Goal: Task Accomplishment & Management: Manage account settings

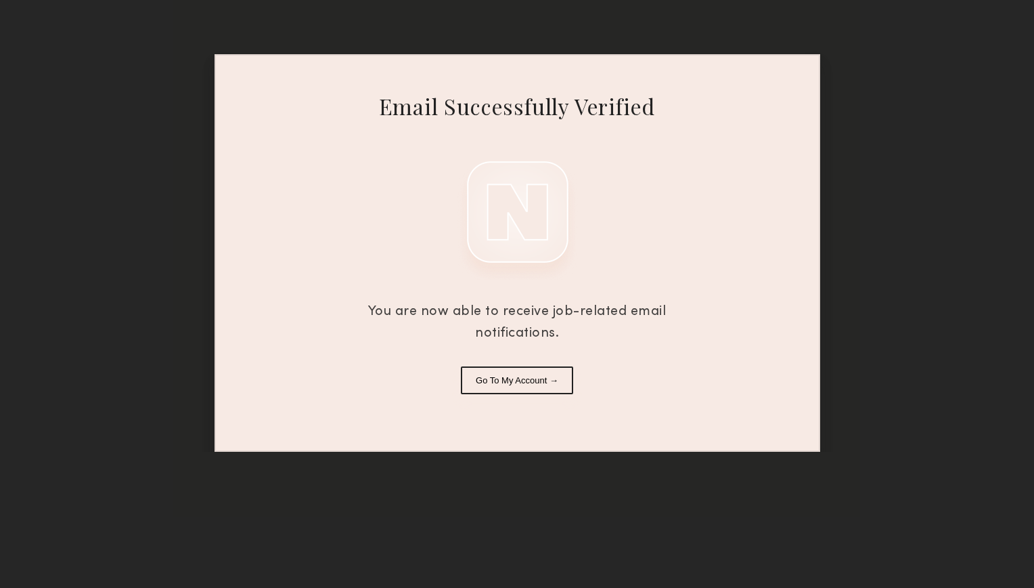
click at [532, 376] on button "Go To My Account →" at bounding box center [517, 380] width 112 height 28
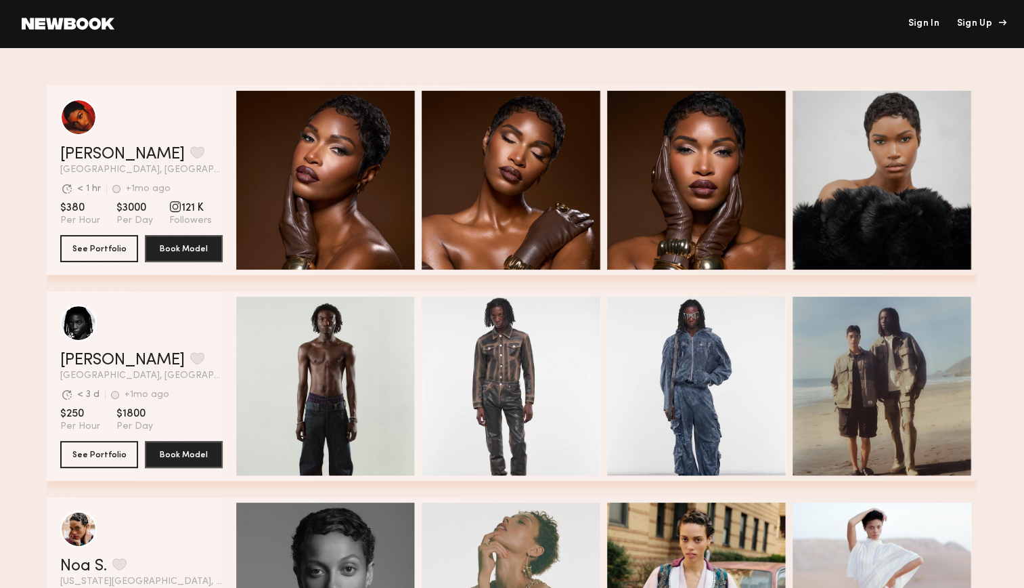
click at [983, 27] on div "Sign Up" at bounding box center [979, 23] width 45 height 9
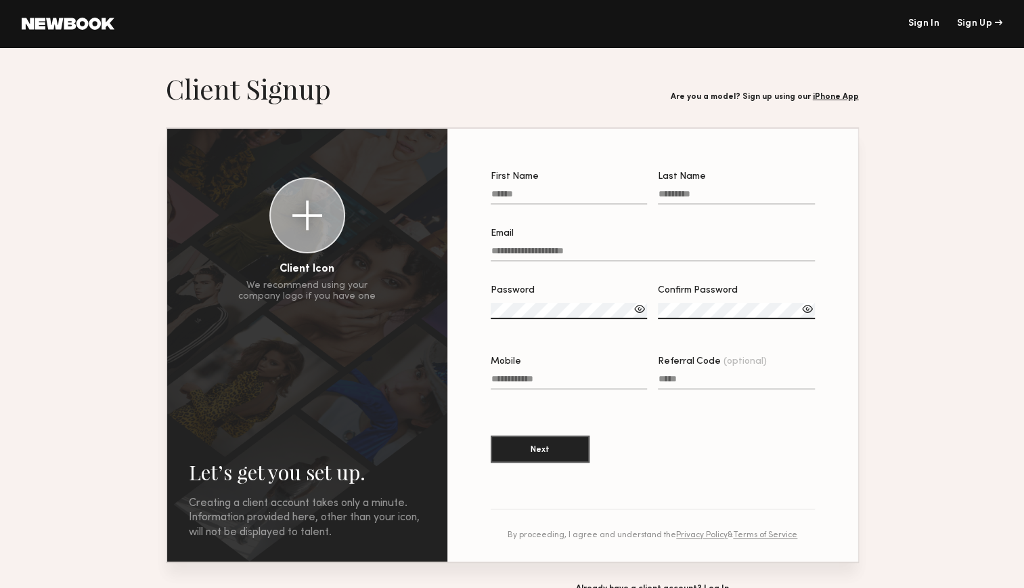
click at [917, 19] on link "Sign In" at bounding box center [923, 23] width 31 height 9
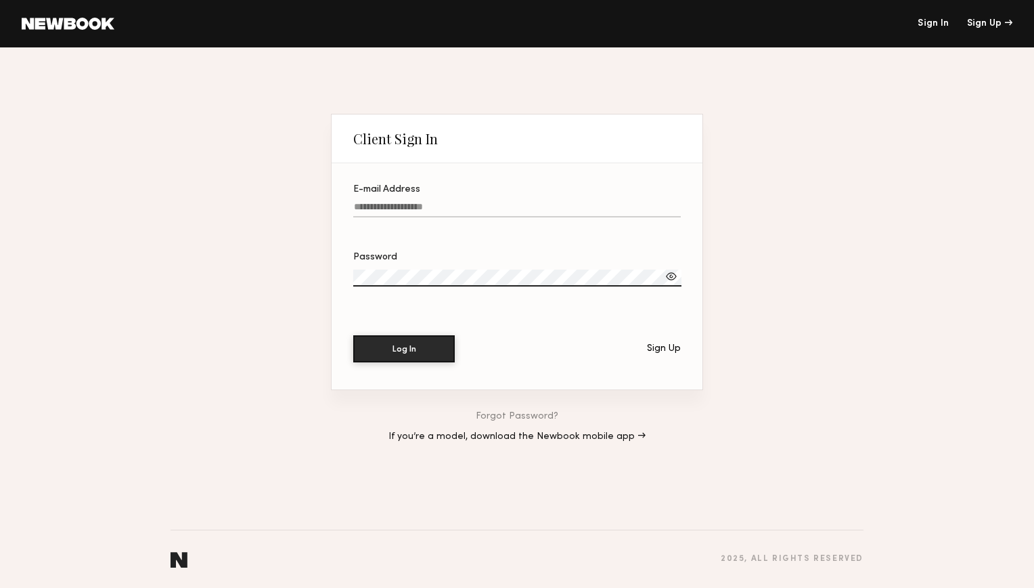
click at [481, 204] on input "E-mail Address" at bounding box center [517, 210] width 328 height 16
click at [416, 194] on label "E-mail Address" at bounding box center [517, 208] width 328 height 46
click at [416, 202] on input "E-mail Address" at bounding box center [517, 210] width 328 height 16
click at [416, 194] on label "E-mail Address Required" at bounding box center [517, 208] width 328 height 46
click at [416, 202] on input "E-mail Address Required" at bounding box center [517, 210] width 328 height 16
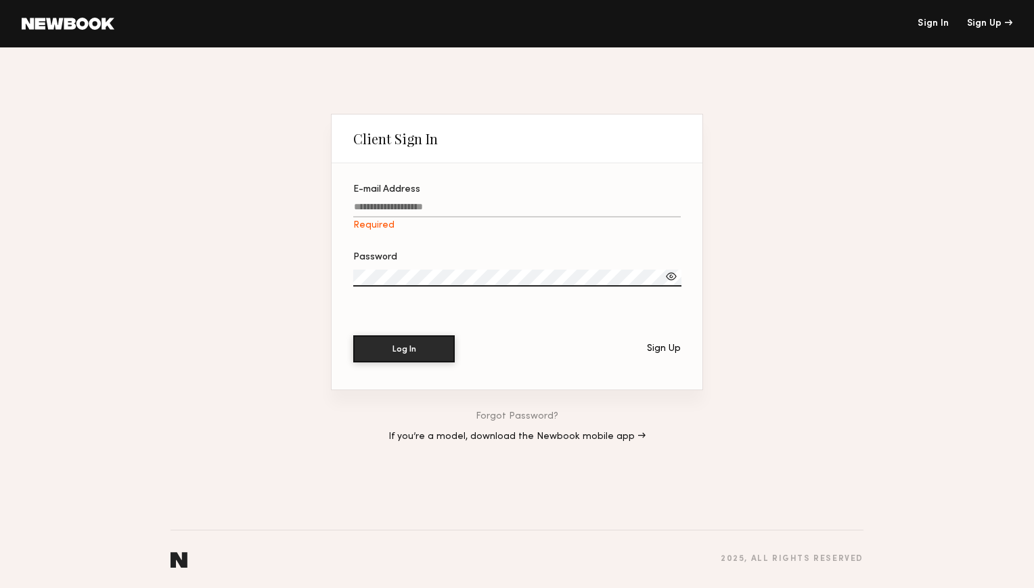
click at [385, 204] on input "E-mail Address Required" at bounding box center [517, 210] width 328 height 16
type input "*"
click at [425, 205] on input "E-mail Address Required" at bounding box center [517, 210] width 328 height 16
type input "*"
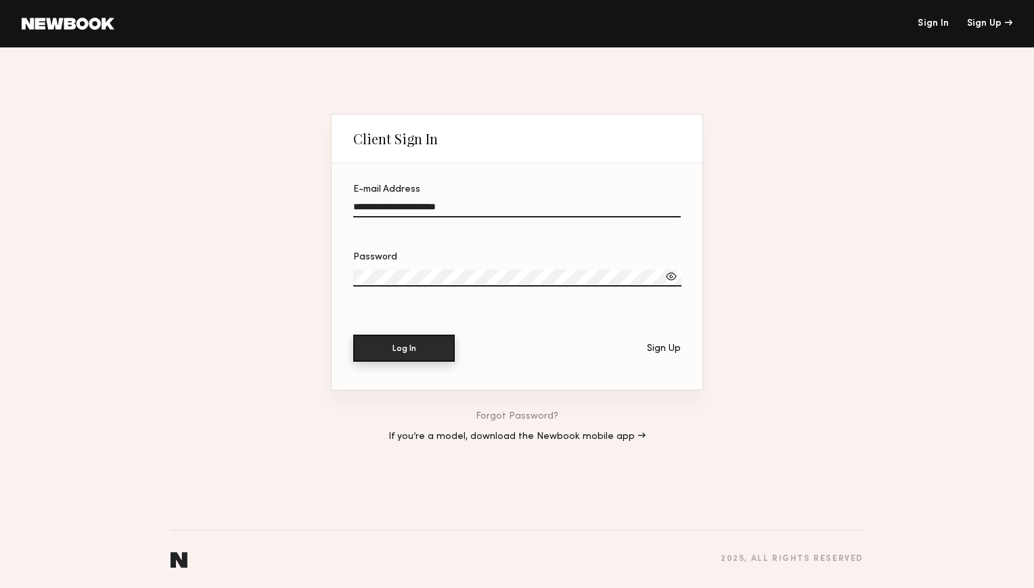
type input "**********"
click at [413, 351] on button "Log In" at bounding box center [404, 347] width 102 height 27
click at [411, 265] on label "Password Required" at bounding box center [517, 275] width 328 height 47
click at [389, 268] on label "Password Required" at bounding box center [517, 275] width 328 height 47
click at [394, 358] on button "Log In" at bounding box center [404, 347] width 102 height 27
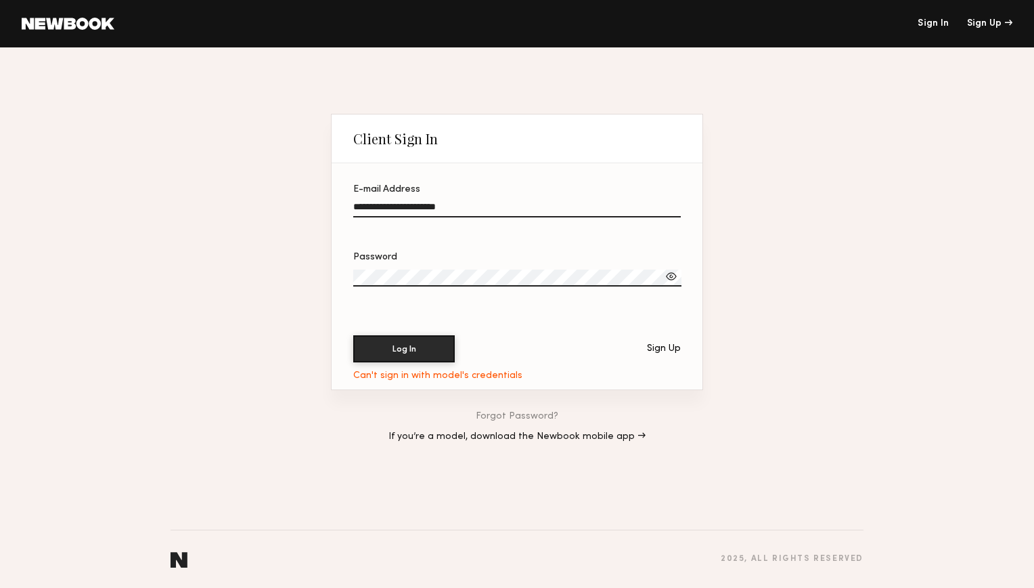
click at [661, 356] on div "Log In Sign Up" at bounding box center [517, 348] width 328 height 27
click at [661, 349] on div "Sign Up" at bounding box center [664, 348] width 34 height 9
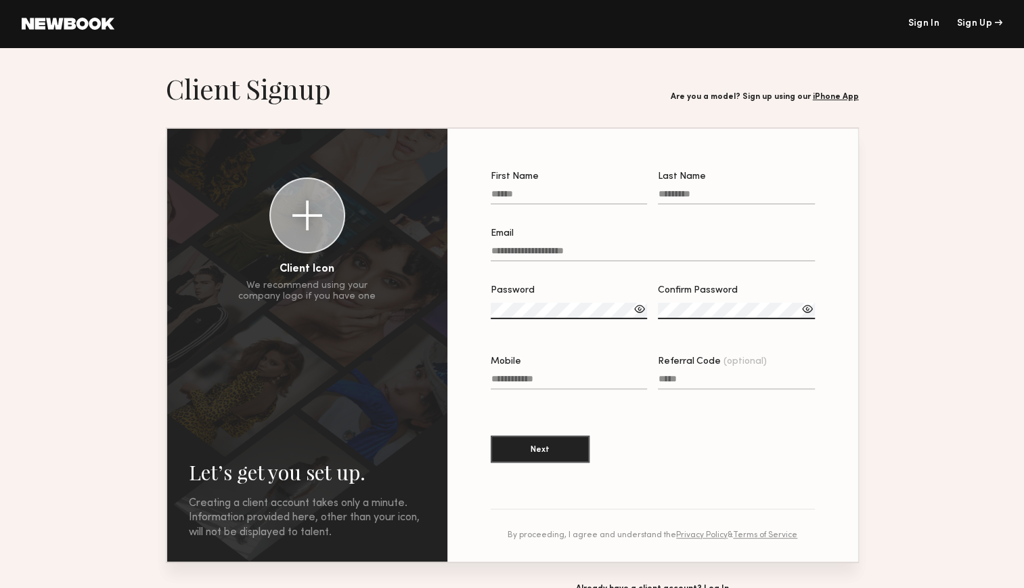
click at [574, 202] on input "First Name" at bounding box center [569, 197] width 157 height 16
type input "**********"
type input "********"
type input "**********"
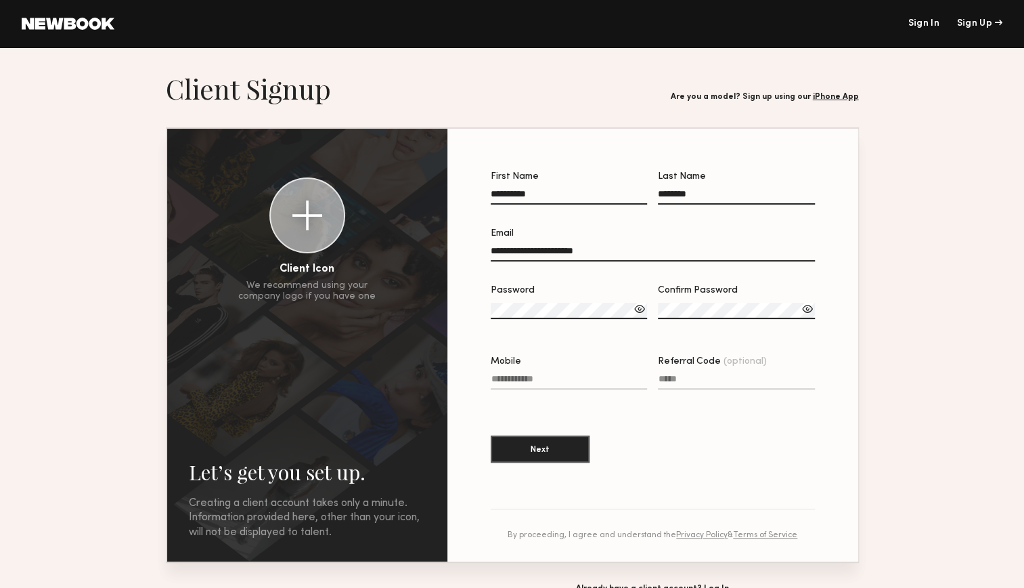
type input "**********"
click at [639, 314] on div at bounding box center [640, 309] width 14 height 14
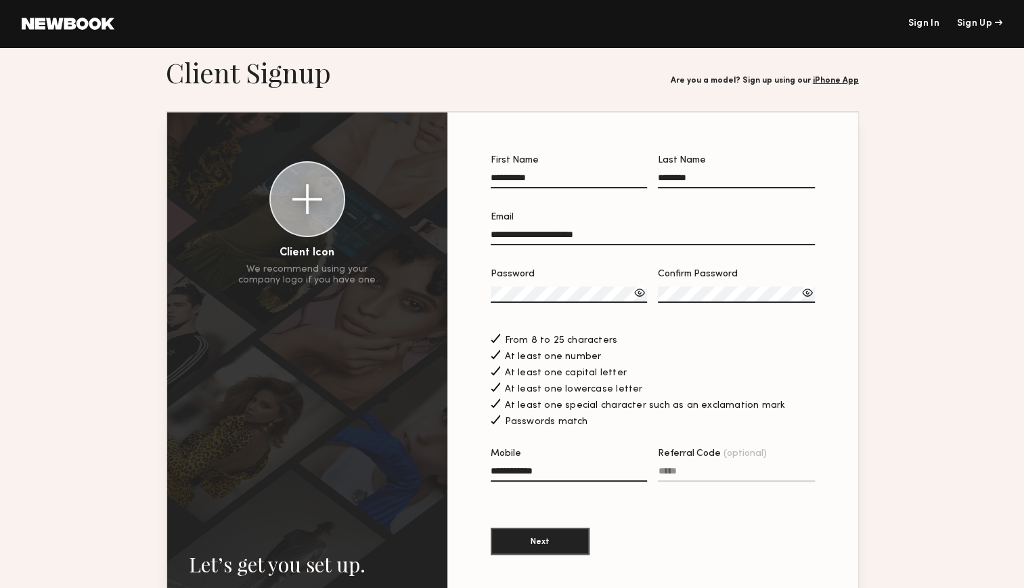
scroll to position [18, 0]
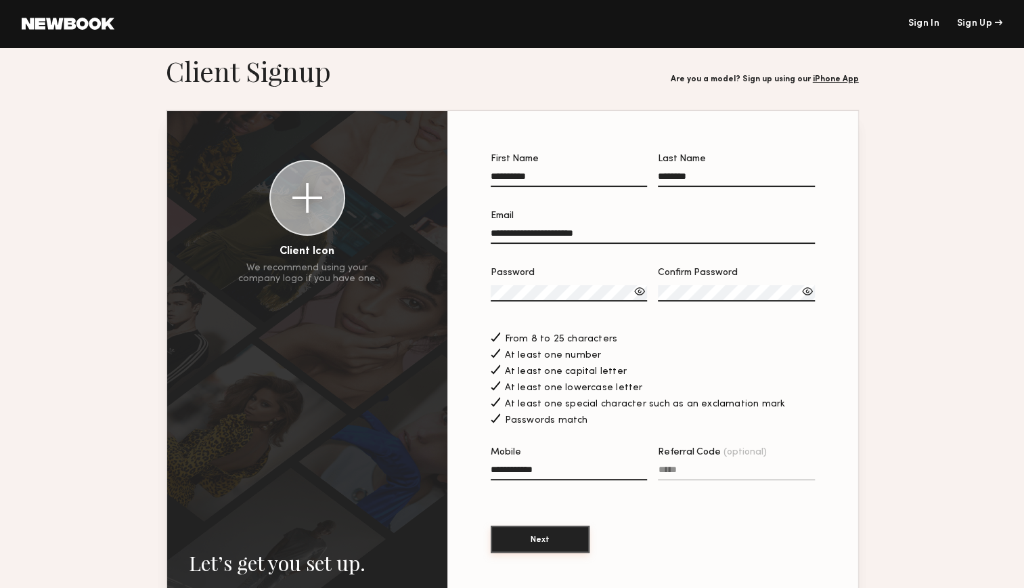
click at [550, 537] on button "Next" at bounding box center [540, 538] width 99 height 27
click at [919, 23] on link "Sign In" at bounding box center [923, 23] width 31 height 9
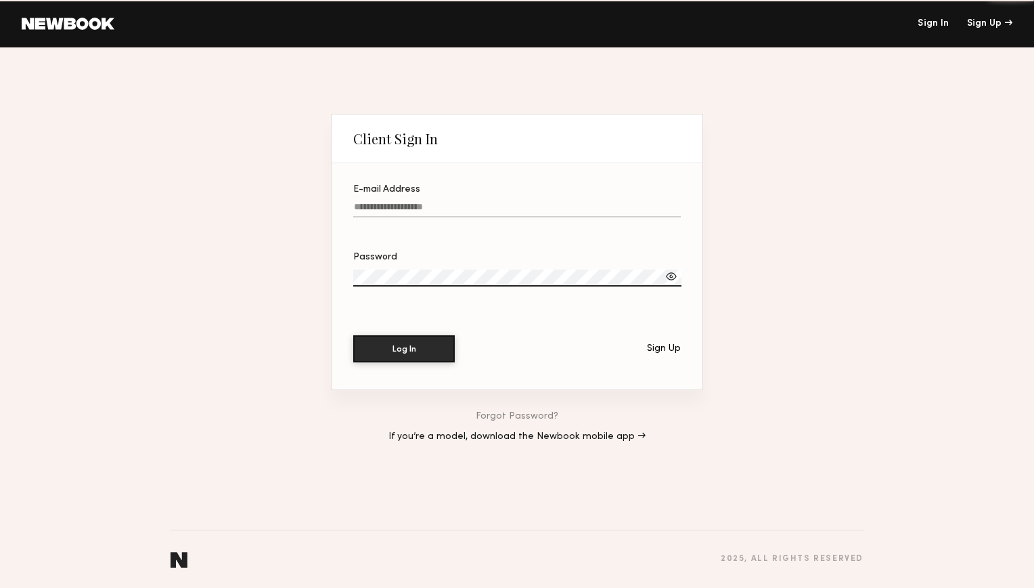
type input "**********"
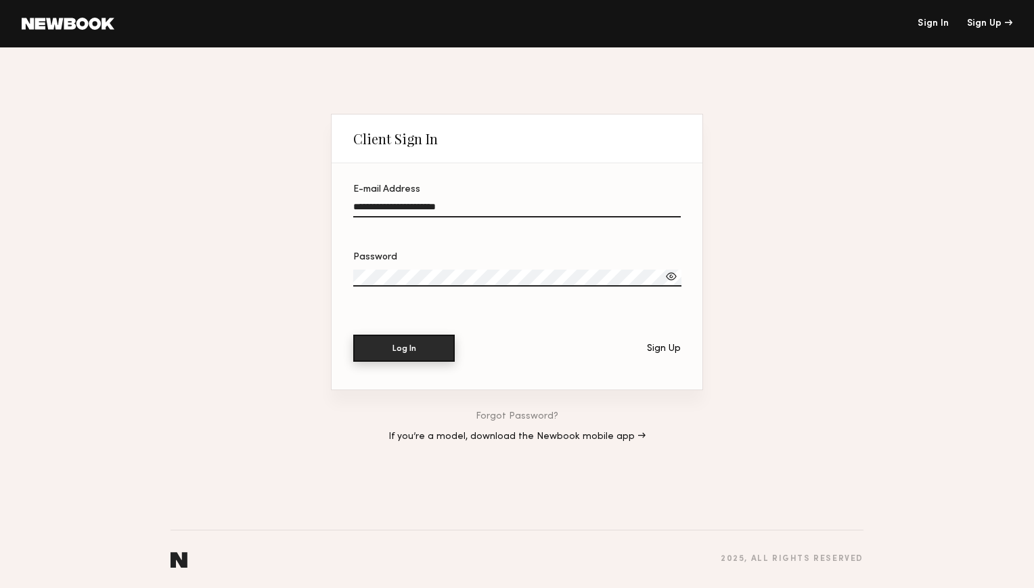
click at [407, 345] on button "Log In" at bounding box center [404, 347] width 102 height 27
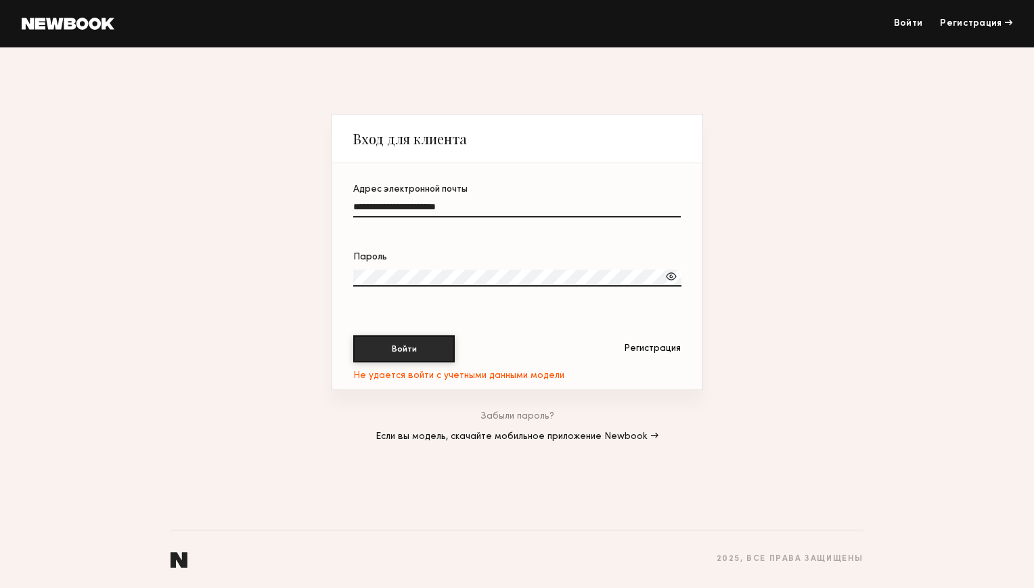
click at [508, 413] on link "Забыли пароль?" at bounding box center [518, 416] width 74 height 9
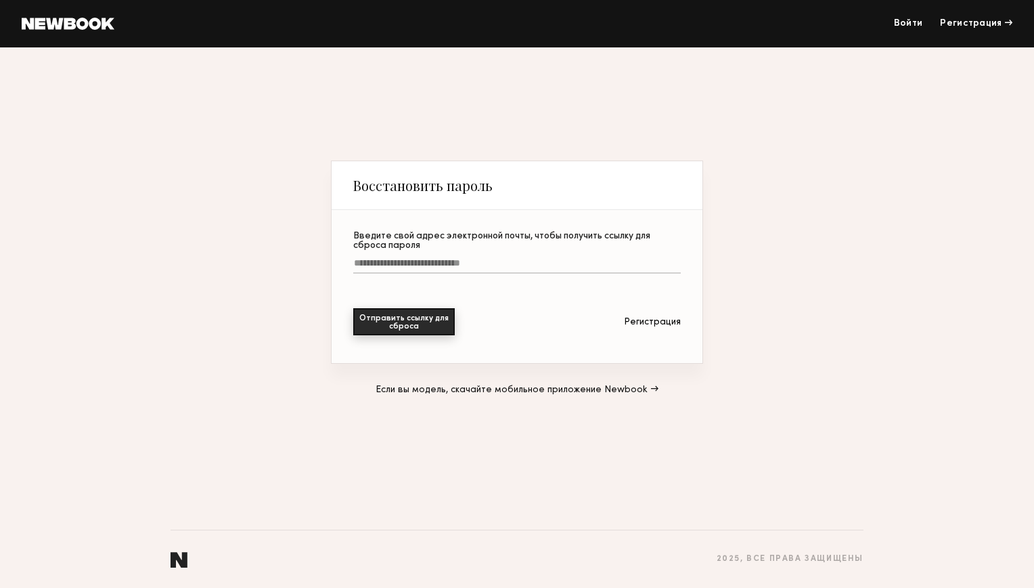
click at [439, 324] on button "Отправить ссылку для сброса" at bounding box center [404, 321] width 102 height 27
click at [414, 263] on input "Введите свой адрес электронной почты, чтобы получить ссылку для сброса пароля О…" at bounding box center [517, 266] width 328 height 16
drag, startPoint x: 407, startPoint y: 265, endPoint x: 405, endPoint y: 246, distance: 19.1
click at [405, 246] on label "Введите свой адрес электронной почты, чтобы получить ссылку для сброса пароля О…" at bounding box center [517, 259] width 328 height 56
click at [405, 258] on input "Введите свой адрес электронной почты, чтобы получить ссылку для сброса пароля О…" at bounding box center [517, 266] width 328 height 16
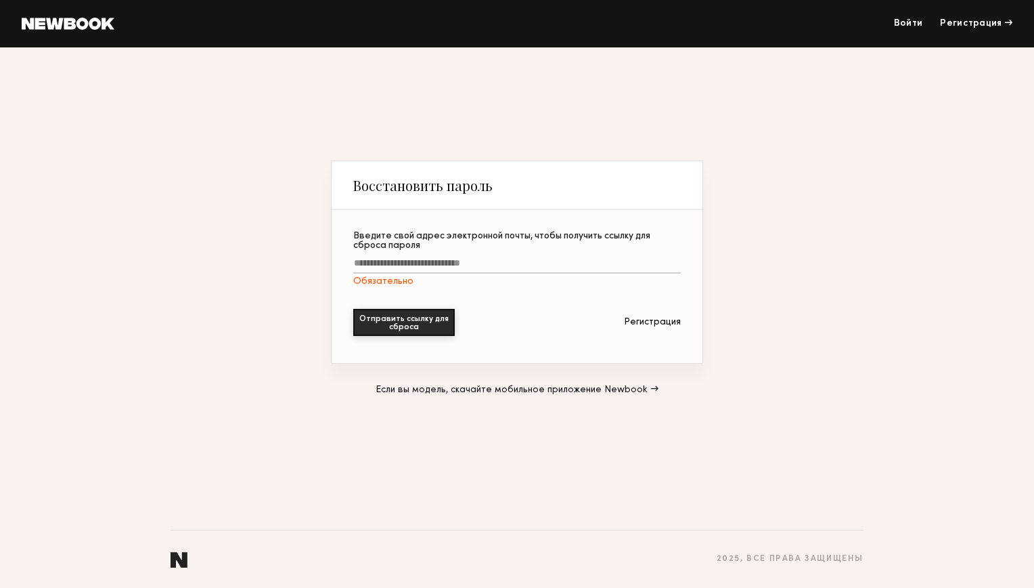
paste input "**********"
type input "**********"
click at [353, 309] on button "Отправить ссылку для сброса" at bounding box center [404, 322] width 102 height 27
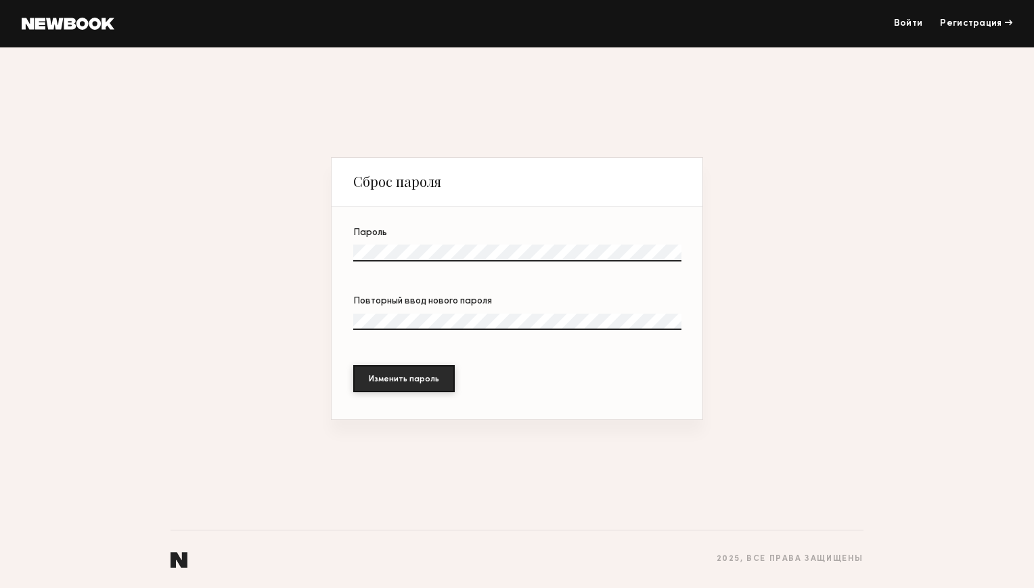
click at [433, 241] on label "Пароль" at bounding box center [517, 251] width 328 height 47
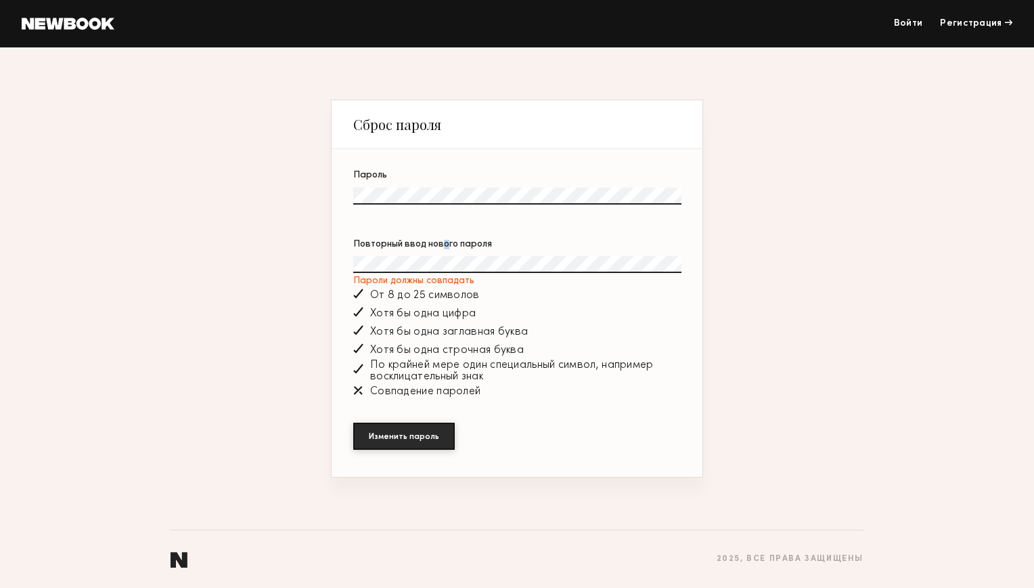
drag, startPoint x: 399, startPoint y: 255, endPoint x: 447, endPoint y: 236, distance: 51.0
click at [447, 236] on section "Пароль Повторный ввод нового пароля Пароли должны совпадать От 8 до 25 символов…" at bounding box center [517, 313] width 371 height 328
click at [405, 431] on button "Изменить пароль" at bounding box center [404, 435] width 102 height 27
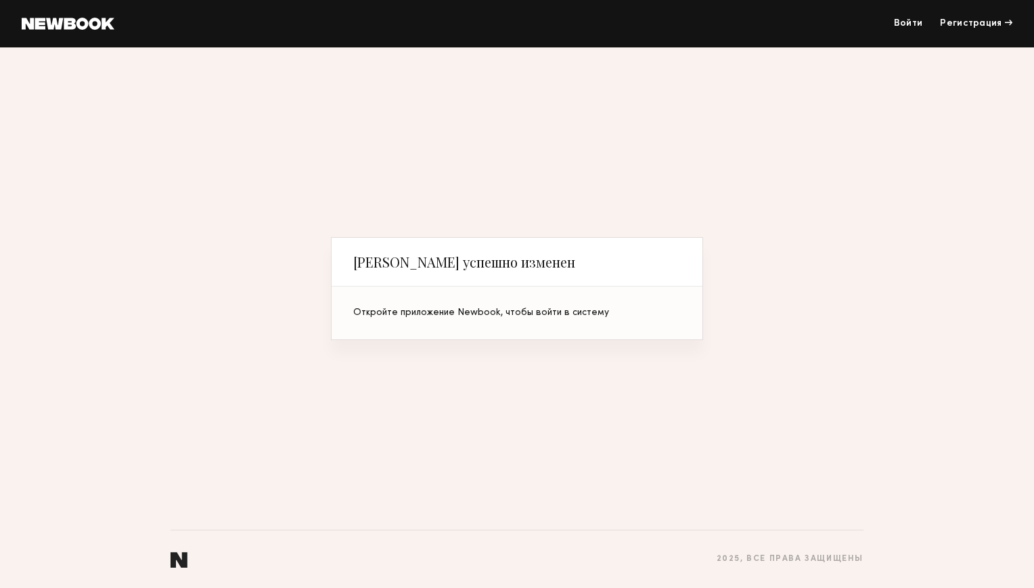
click at [907, 24] on link "Войти" at bounding box center [908, 23] width 29 height 9
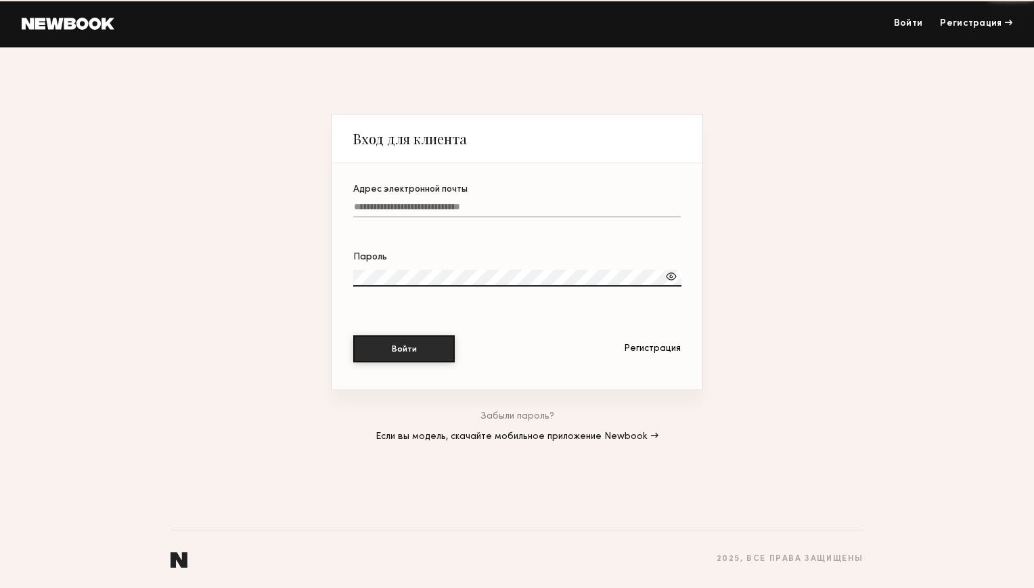
type input "**********"
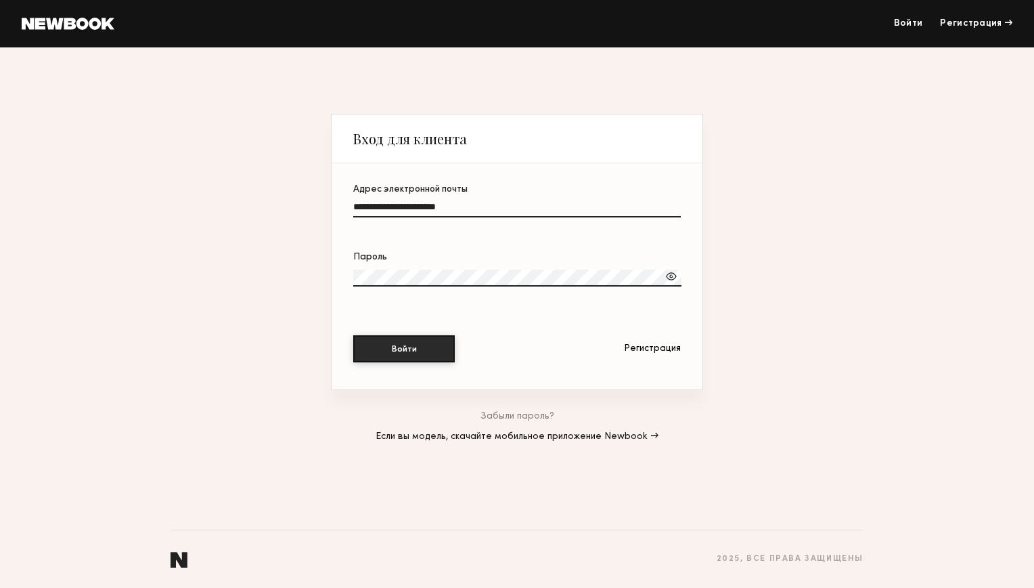
click at [672, 271] on div at bounding box center [672, 276] width 14 height 14
click at [403, 349] on button "Войти" at bounding box center [404, 347] width 102 height 27
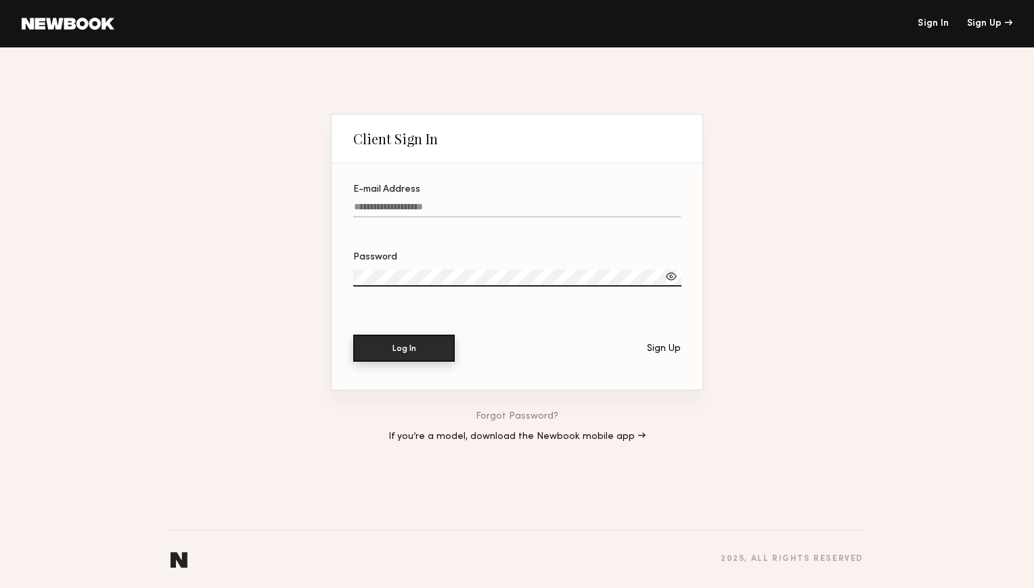
type input "**********"
click at [403, 343] on button "Log In" at bounding box center [404, 347] width 102 height 27
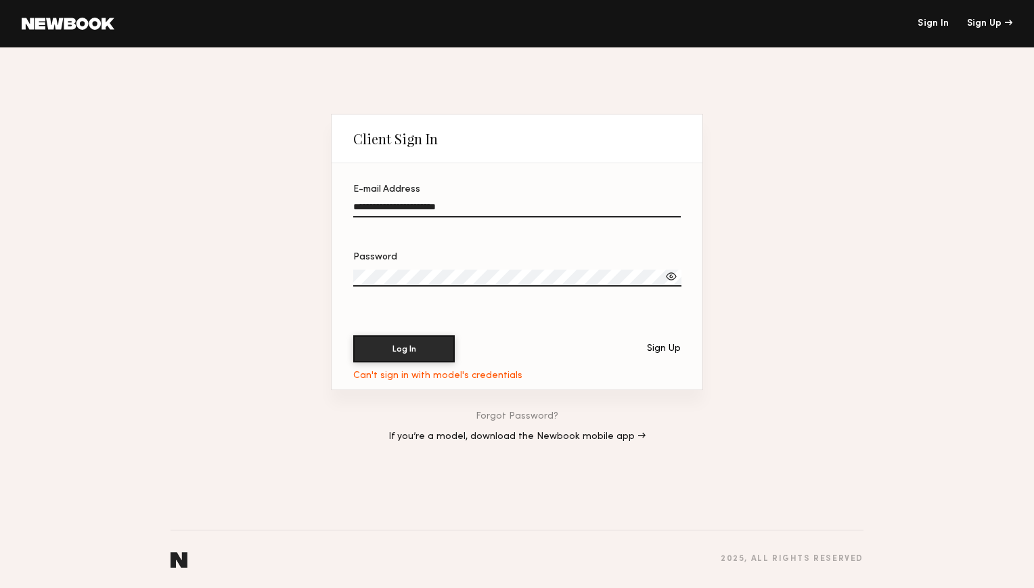
click at [669, 274] on div at bounding box center [672, 276] width 14 height 14
click at [353, 335] on button "Log In" at bounding box center [404, 348] width 102 height 27
